Goal: Task Accomplishment & Management: Manage account settings

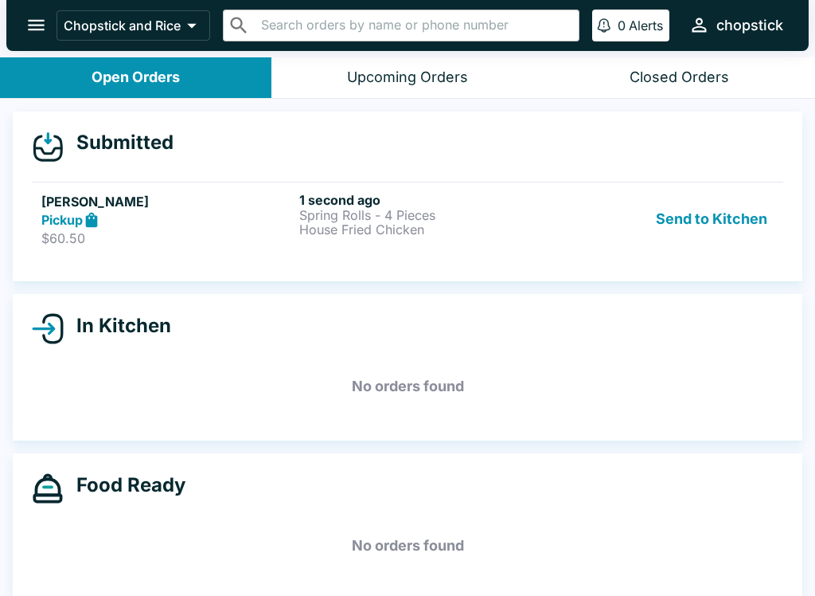
scroll to position [2, 0]
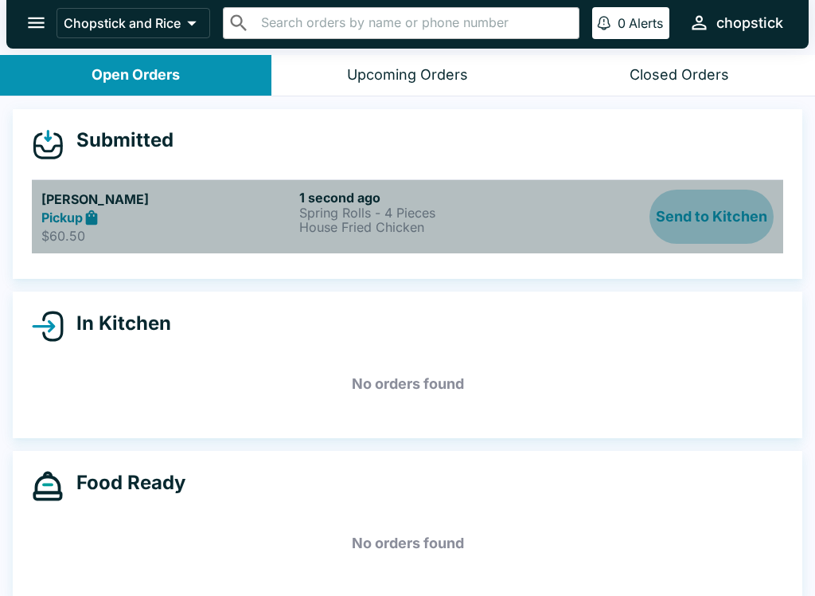
click at [718, 233] on button "Send to Kitchen" at bounding box center [712, 217] width 124 height 55
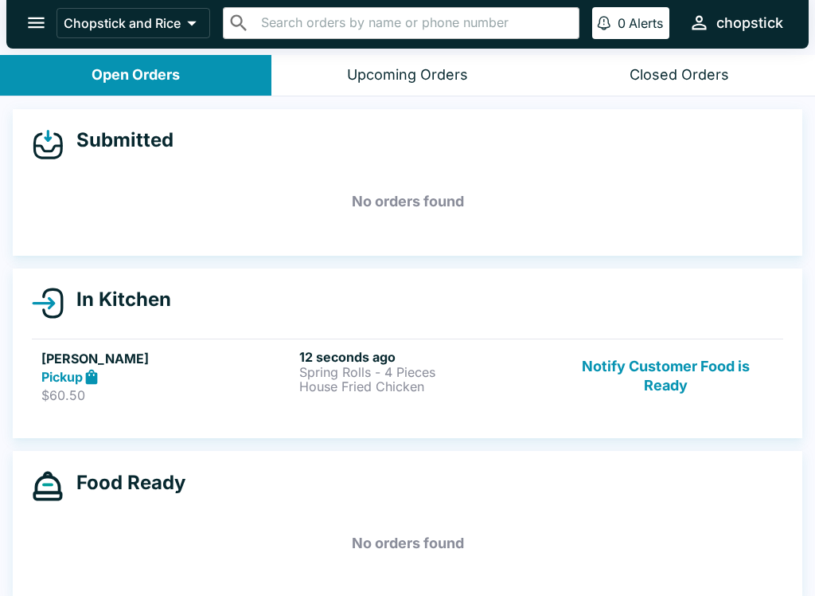
click at [389, 386] on p "House Fried Chicken" at bounding box center [425, 386] width 252 height 14
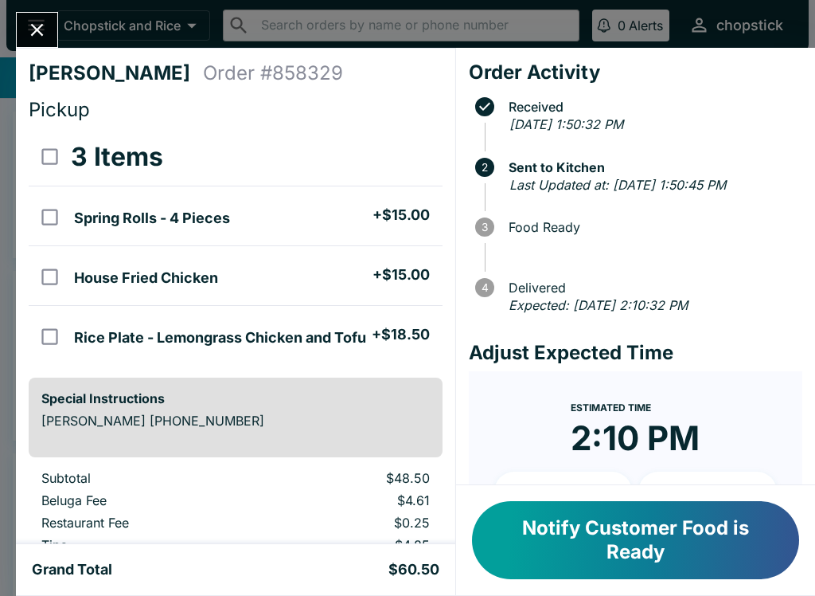
click at [51, 37] on button "Close" at bounding box center [37, 30] width 41 height 34
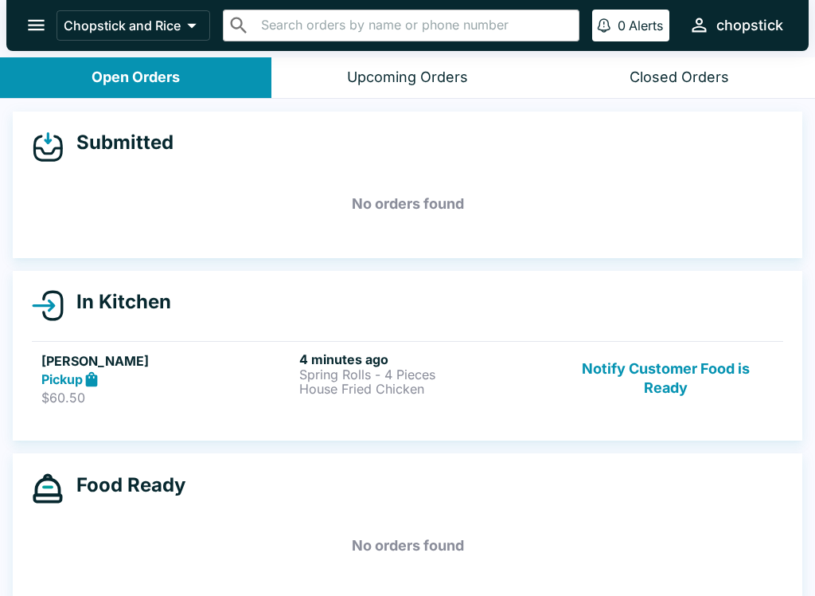
click at [681, 375] on button "Notify Customer Food is Ready" at bounding box center [666, 378] width 216 height 55
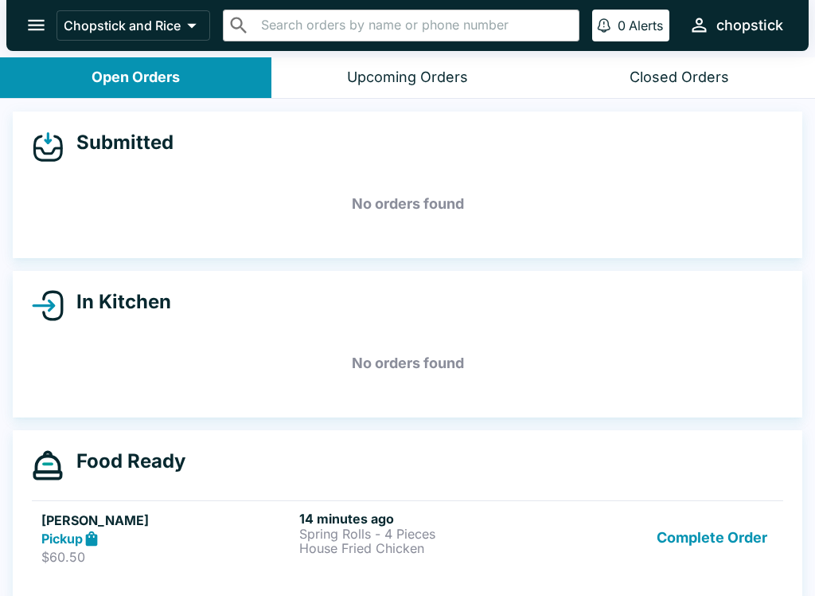
click at [726, 522] on button "Complete Order" at bounding box center [712, 537] width 123 height 55
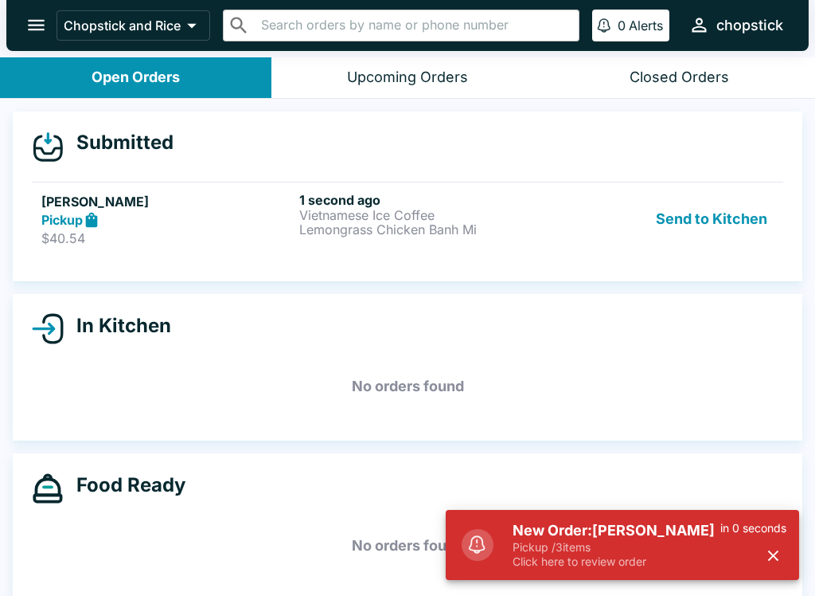
click at [362, 228] on p "Lemongrass Chicken Banh Mi" at bounding box center [425, 229] width 252 height 14
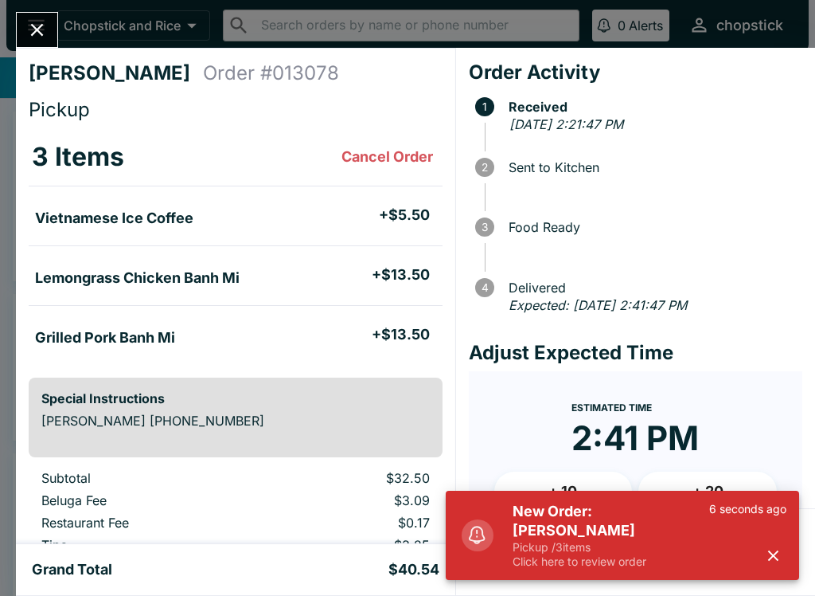
click at [766, 552] on icon "button" at bounding box center [773, 555] width 18 height 18
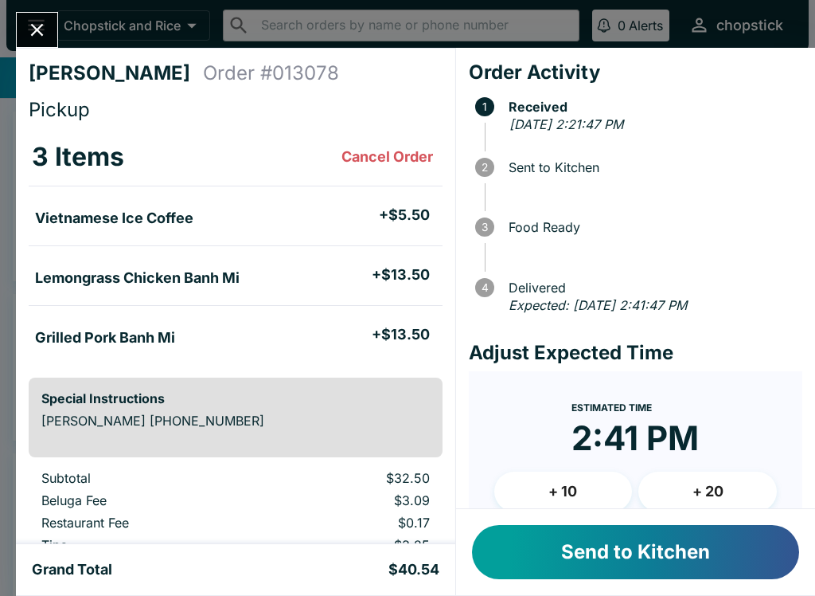
click at [650, 553] on button "Send to Kitchen" at bounding box center [635, 552] width 327 height 54
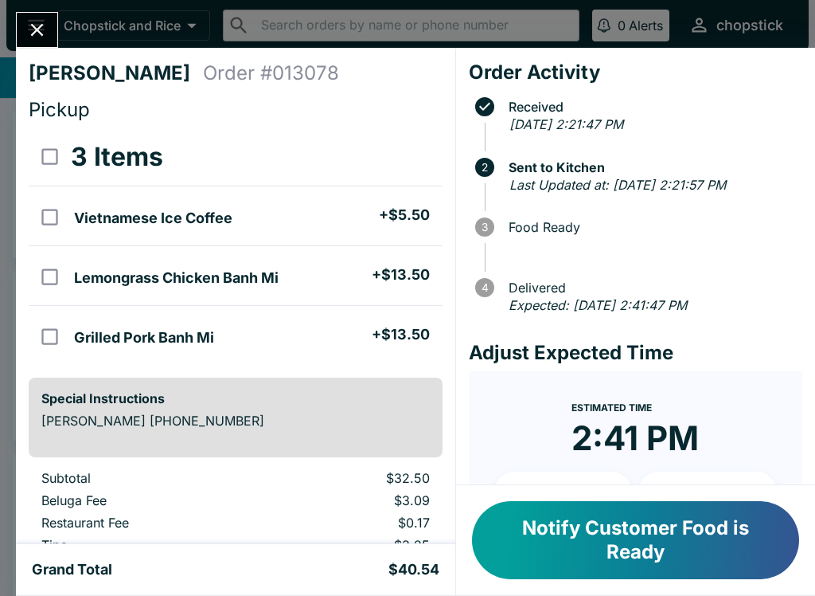
click at [45, 33] on icon "Close" at bounding box center [37, 30] width 22 height 22
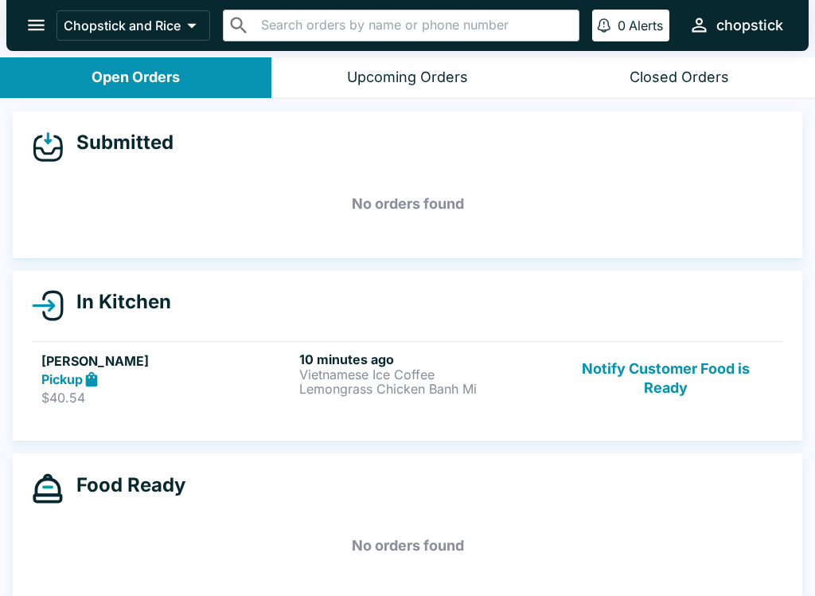
click at [557, 394] on div "[PERSON_NAME] Pickup $40.54 10 minutes ago Vietnamese Ice Coffee Lemongrass Chi…" at bounding box center [407, 378] width 733 height 55
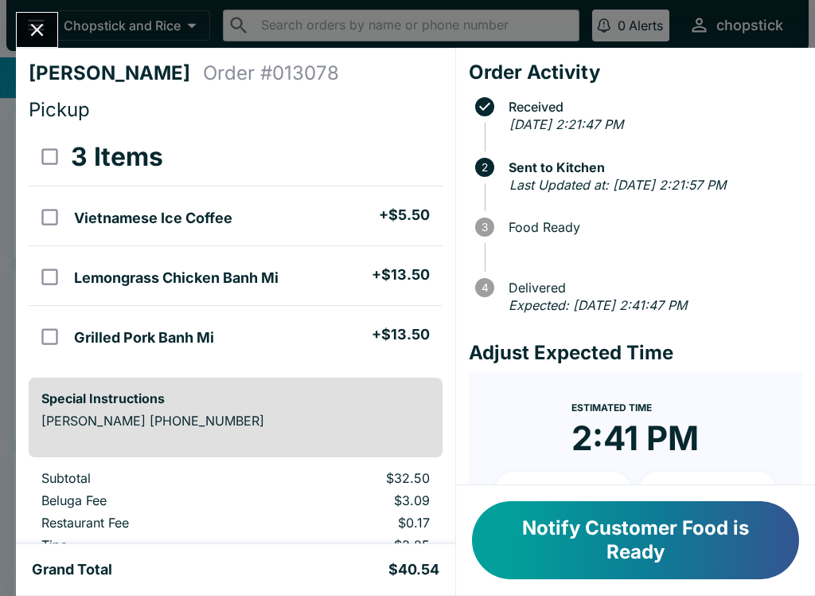
click at [630, 526] on button "Notify Customer Food is Ready" at bounding box center [635, 540] width 327 height 78
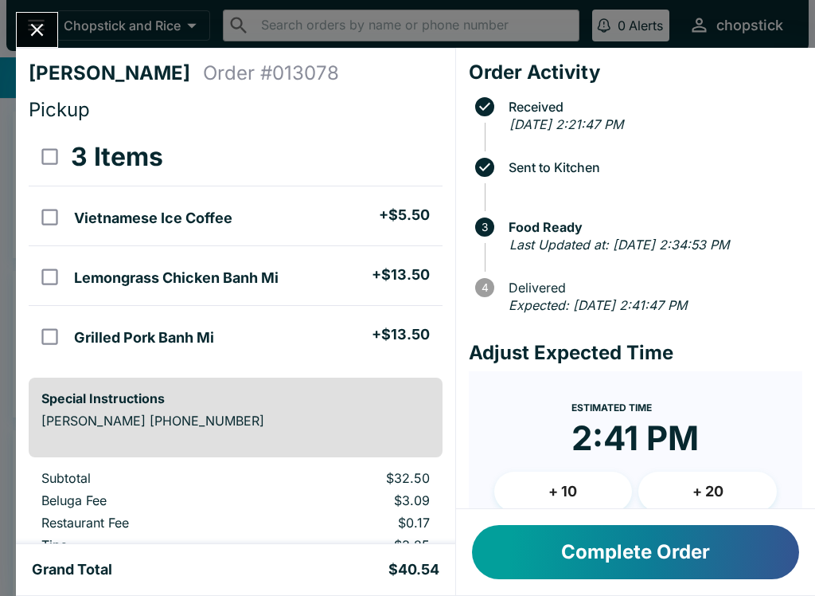
click at [48, 27] on icon "Close" at bounding box center [37, 30] width 22 height 22
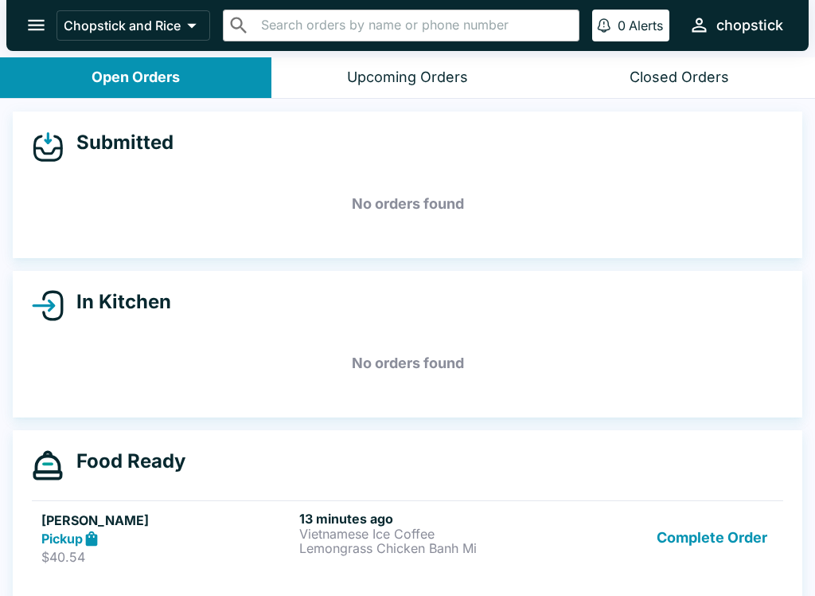
click at [422, 514] on h6 "13 minutes ago" at bounding box center [425, 518] width 252 height 16
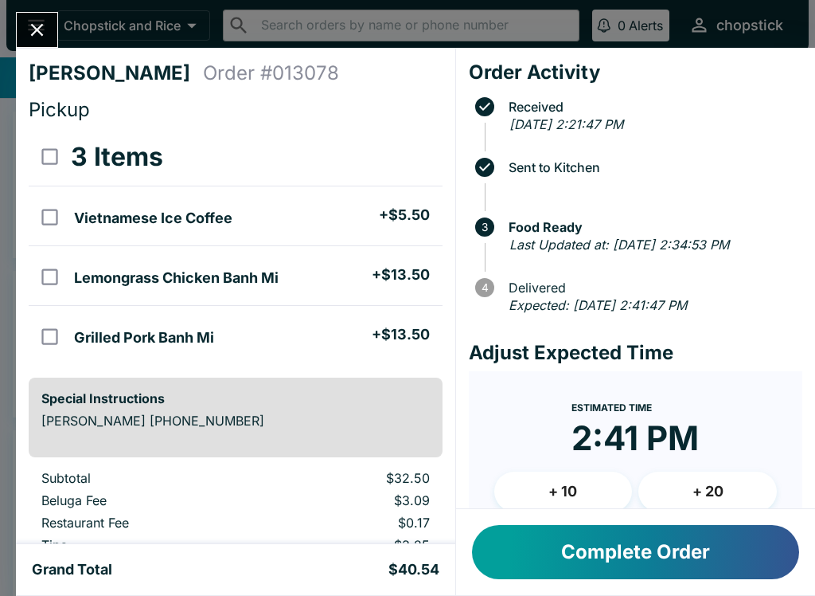
click at [38, 21] on icon "Close" at bounding box center [37, 30] width 22 height 22
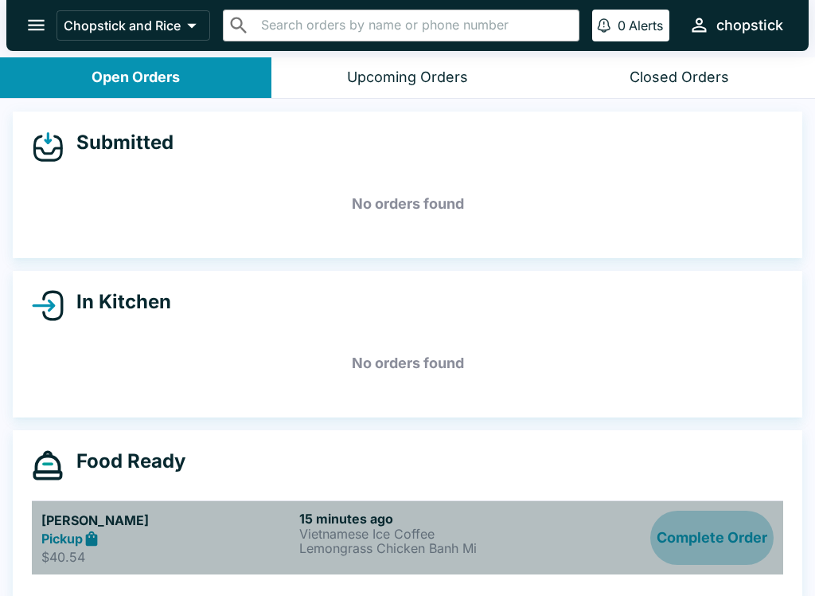
click at [752, 555] on button "Complete Order" at bounding box center [712, 537] width 123 height 55
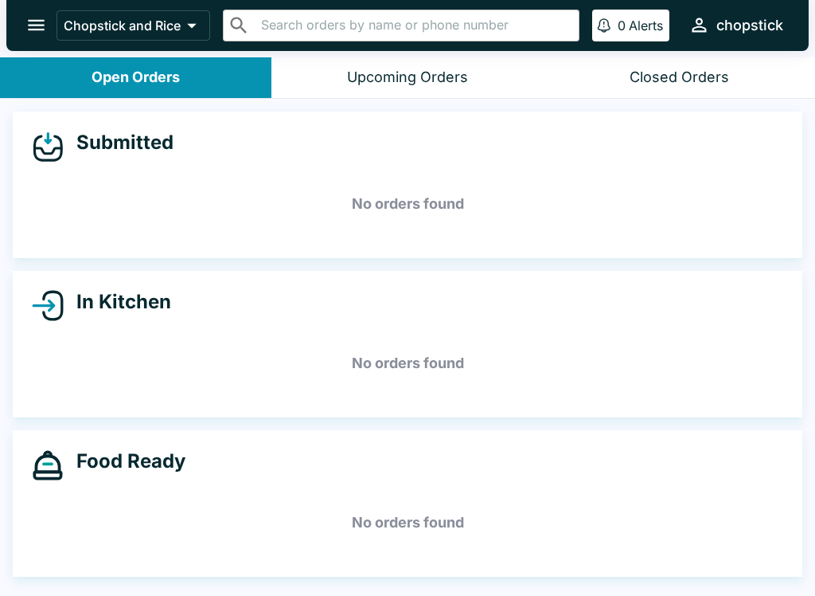
scroll to position [2, 0]
